Goal: Use online tool/utility: Utilize a website feature to perform a specific function

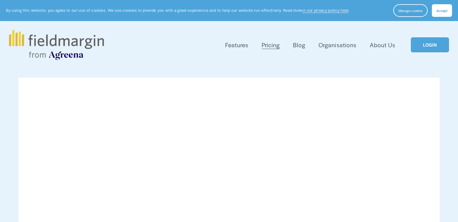
click at [428, 45] on link "LOGIN" at bounding box center [429, 44] width 38 height 15
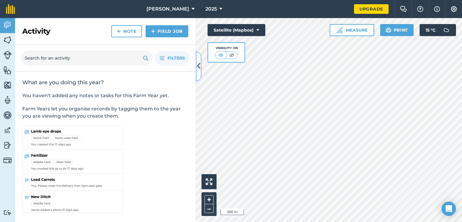
click at [198, 64] on icon at bounding box center [198, 66] width 3 height 11
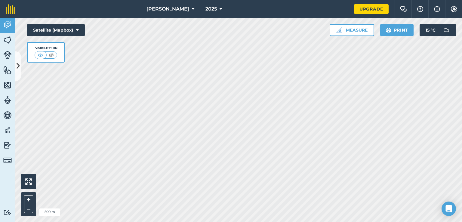
click at [261, 222] on html "[PERSON_NAME] 2025 Upgrade Farm Chat Help Info Settings Map printing is not ava…" at bounding box center [231, 111] width 462 height 222
click at [264, 222] on html "[PERSON_NAME] 2025 Upgrade Farm Chat Help Info Settings Map printing is not ava…" at bounding box center [231, 111] width 462 height 222
click at [348, 30] on button "Measure" at bounding box center [352, 30] width 45 height 12
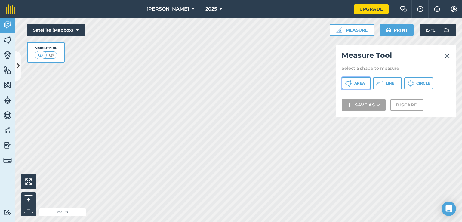
click at [351, 82] on icon at bounding box center [348, 83] width 7 height 7
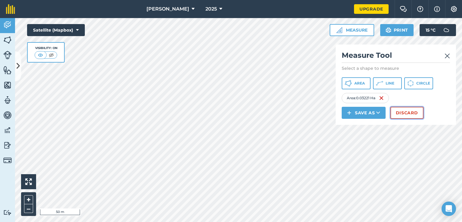
drag, startPoint x: 266, startPoint y: 193, endPoint x: 415, endPoint y: 111, distance: 169.6
click at [415, 111] on button "Discard" at bounding box center [407, 113] width 33 height 12
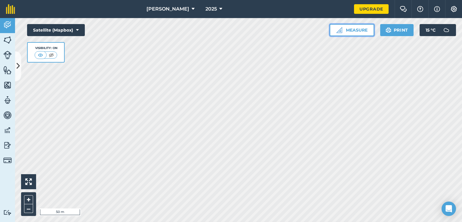
click at [355, 27] on button "Measure" at bounding box center [352, 30] width 45 height 12
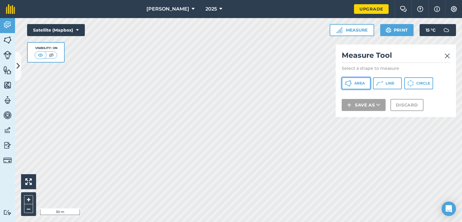
click at [357, 83] on span "Area" at bounding box center [359, 83] width 11 height 5
click at [280, 0] on html "[PERSON_NAME] 2025 Upgrade Farm Chat Help Info Settings Map printing is not ava…" at bounding box center [231, 111] width 462 height 222
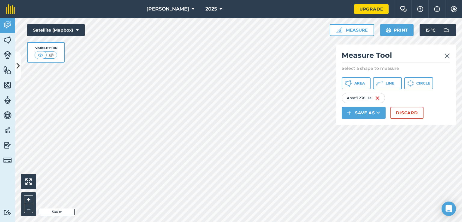
click at [447, 56] on img at bounding box center [447, 55] width 5 height 7
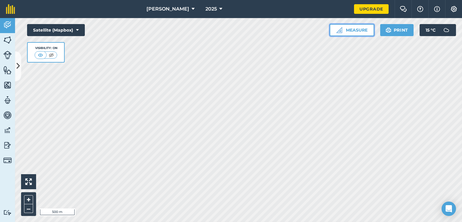
click at [361, 30] on button "Measure" at bounding box center [352, 30] width 45 height 12
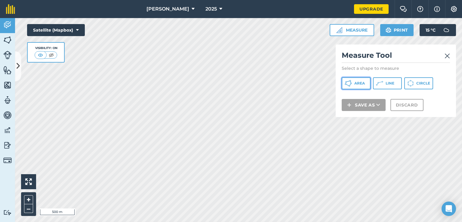
click at [356, 85] on span "Area" at bounding box center [359, 83] width 11 height 5
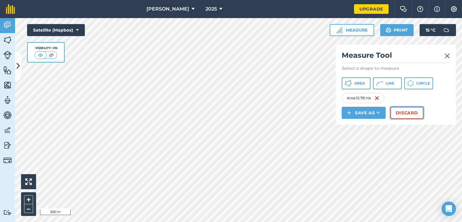
click at [403, 113] on button "Discard" at bounding box center [407, 113] width 33 height 12
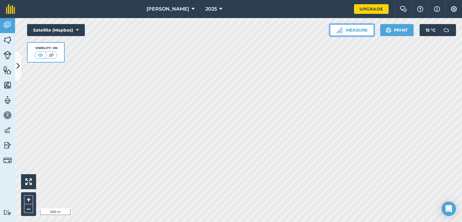
click at [354, 29] on button "Measure" at bounding box center [352, 30] width 45 height 12
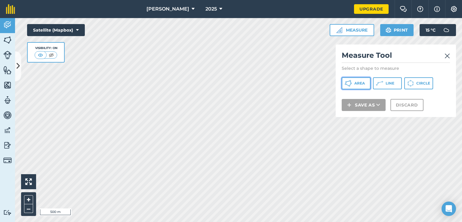
click at [357, 81] on span "Area" at bounding box center [359, 83] width 11 height 5
click at [347, 82] on icon at bounding box center [348, 83] width 7 height 7
click at [447, 57] on img at bounding box center [447, 55] width 5 height 7
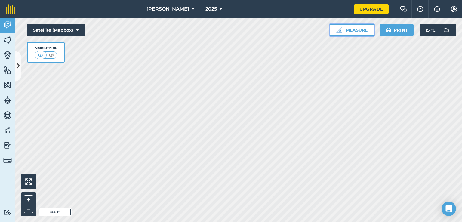
click at [347, 33] on button "Measure" at bounding box center [352, 30] width 45 height 12
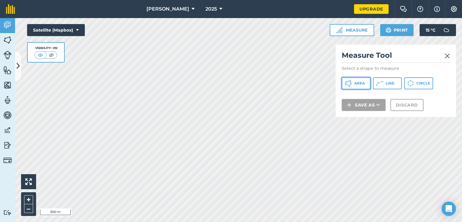
click at [360, 81] on span "Area" at bounding box center [359, 83] width 11 height 5
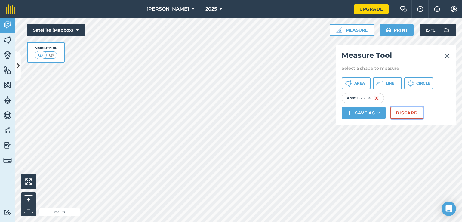
click at [410, 113] on button "Discard" at bounding box center [407, 113] width 33 height 12
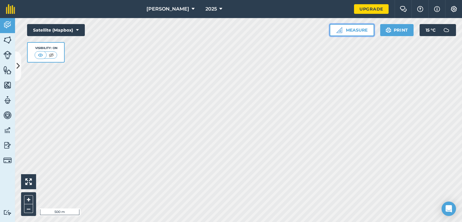
click at [354, 30] on button "Measure" at bounding box center [352, 30] width 45 height 12
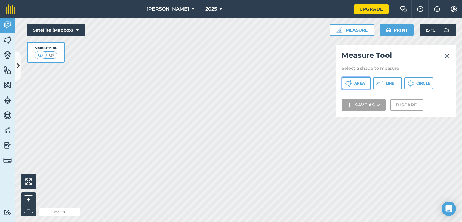
click at [356, 84] on span "Area" at bounding box center [359, 83] width 11 height 5
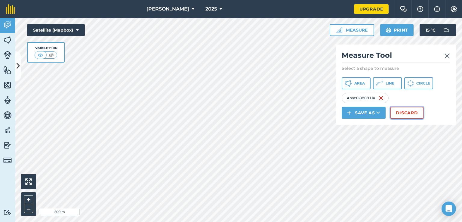
drag, startPoint x: 361, startPoint y: 116, endPoint x: 405, endPoint y: 113, distance: 44.0
click at [405, 113] on button "Discard" at bounding box center [407, 113] width 33 height 12
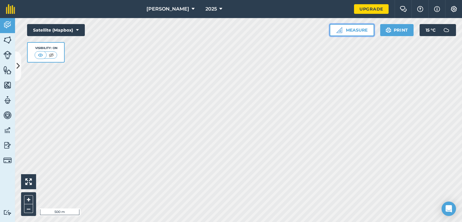
click at [358, 30] on button "Measure" at bounding box center [352, 30] width 45 height 12
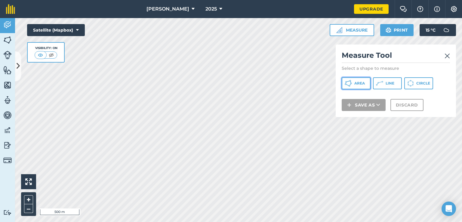
click at [361, 83] on span "Area" at bounding box center [359, 83] width 11 height 5
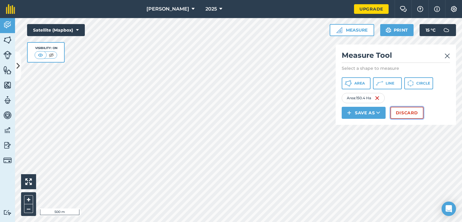
click at [407, 116] on button "Discard" at bounding box center [407, 113] width 33 height 12
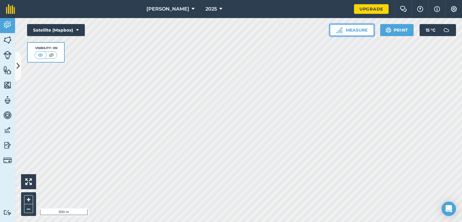
click at [345, 29] on button "Measure" at bounding box center [352, 30] width 45 height 12
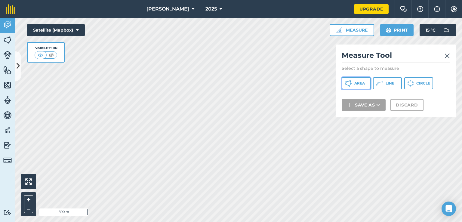
click at [352, 80] on button "Area" at bounding box center [356, 83] width 29 height 12
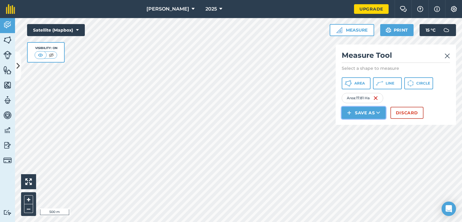
click at [360, 114] on button "Save as" at bounding box center [364, 113] width 44 height 12
click at [365, 126] on link "Field" at bounding box center [364, 126] width 42 height 13
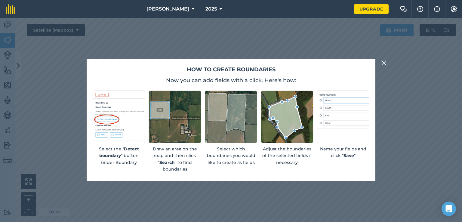
click at [412, 113] on div "How to create boundaries Now you can add fields with a click. Here's how: Selec…" at bounding box center [231, 120] width 462 height 204
